Goal: Task Accomplishment & Management: Complete application form

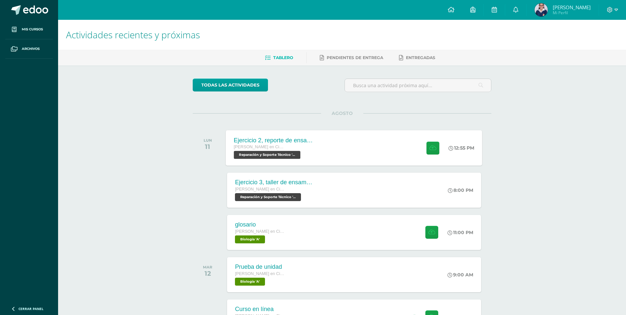
click at [363, 152] on div "Ejercicio 2, reporte de ensamblaje [PERSON_NAME] en Ciencias y Letras con Orien…" at bounding box center [354, 147] width 256 height 35
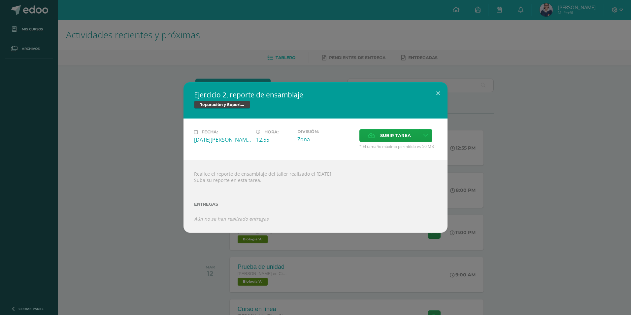
drag, startPoint x: 312, startPoint y: 92, endPoint x: 224, endPoint y: 97, distance: 87.5
click at [224, 97] on h2 "Ejercicio 2, reporte de ensamblaje" at bounding box center [315, 94] width 243 height 9
click at [192, 95] on div "Ejercicio 2, reporte de ensamblaje Reparación y Soporte Técnico" at bounding box center [315, 100] width 264 height 36
drag, startPoint x: 193, startPoint y: 94, endPoint x: 306, endPoint y: 90, distance: 113.8
click at [292, 90] on div "Ejercicio 2, reporte de ensamblaje Reparación y Soporte Técnico" at bounding box center [315, 100] width 264 height 36
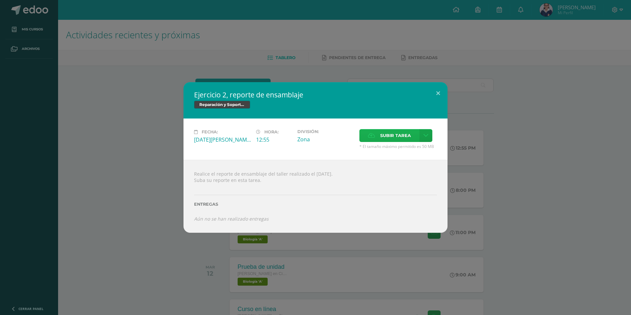
click at [370, 133] on icon at bounding box center [371, 135] width 7 height 4
click at [0, 0] on input "Subir tarea" at bounding box center [0, 0] width 0 height 0
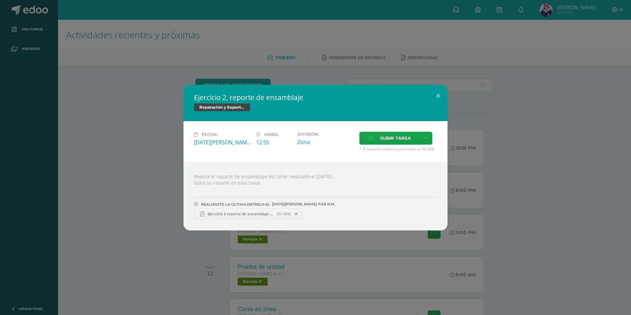
click at [257, 207] on div "Ejercicio 2 reporte de ensamblaje.pdf 99.76KB" at bounding box center [315, 212] width 243 height 13
click at [259, 211] on span "Ejercicio 2 reporte de ensamblaje.pdf" at bounding box center [240, 213] width 73 height 5
click at [154, 83] on div "Ejercicio 2, reporte de ensamblaje Reparación y Soporte Técnico Fecha: [DATE][P…" at bounding box center [315, 157] width 631 height 315
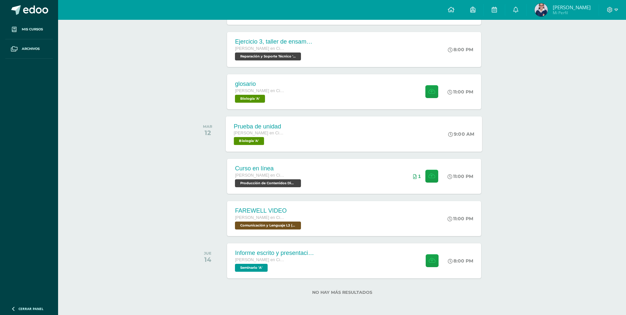
scroll to position [141, 0]
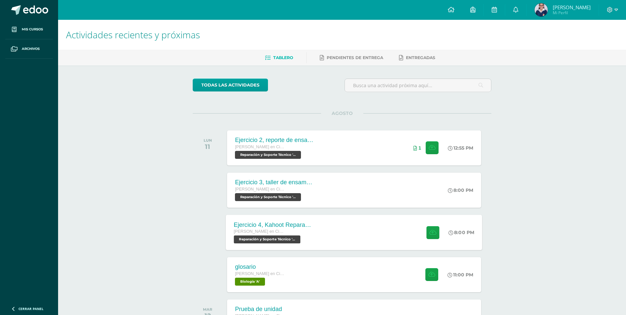
click at [356, 234] on div "Ejercicio 4, Kahoot Reparación Quinto Quinto Bachillerato en Ciencias y Letras …" at bounding box center [354, 231] width 256 height 35
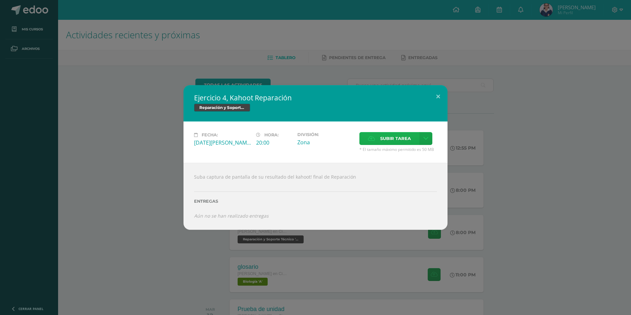
click at [386, 136] on span "Subir tarea" at bounding box center [395, 138] width 31 height 12
click at [0, 0] on input "Subir tarea" at bounding box center [0, 0] width 0 height 0
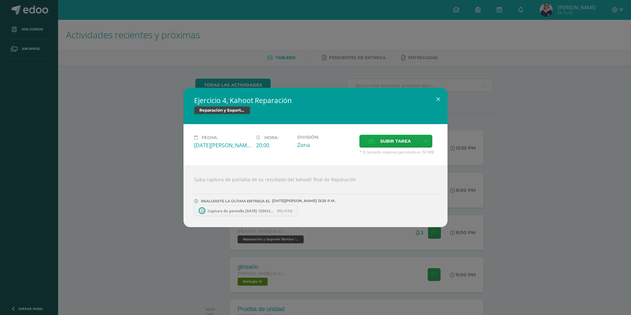
click at [239, 212] on span "Captura de pantalla 2025-08-11 122413.png" at bounding box center [240, 210] width 73 height 5
